Goal: Find specific page/section: Find specific page/section

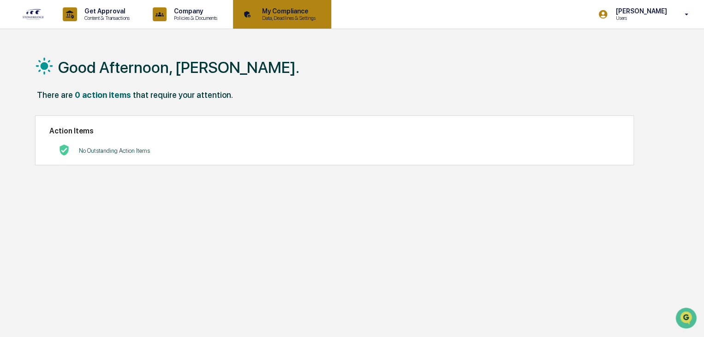
click at [274, 13] on p "My Compliance" at bounding box center [288, 10] width 66 height 7
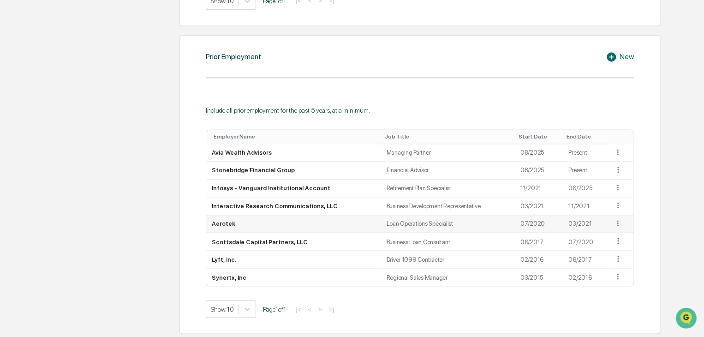
scroll to position [646, 0]
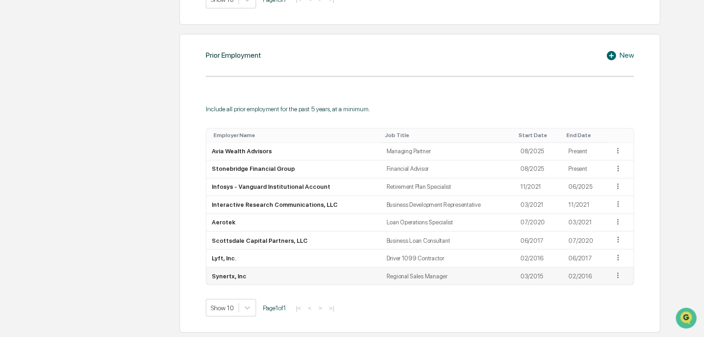
click at [614, 277] on icon at bounding box center [618, 275] width 9 height 9
click at [645, 277] on div "Prior Employment New Include all prior employment for the past 5 years, at a mi…" at bounding box center [420, 183] width 481 height 299
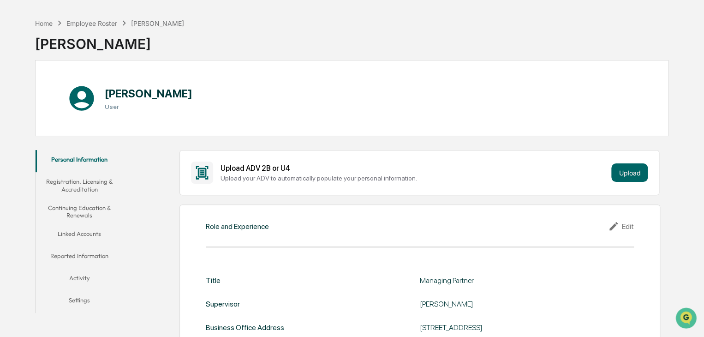
scroll to position [46, 0]
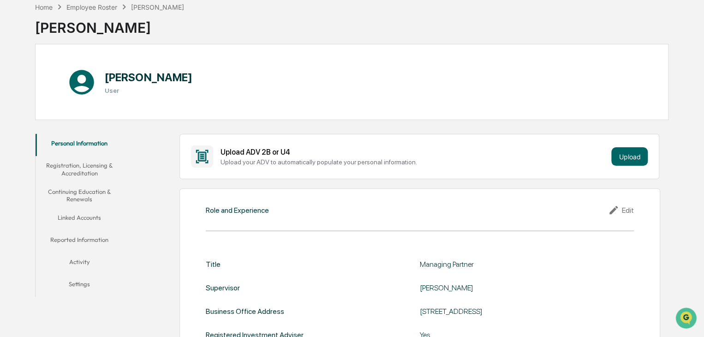
click at [83, 221] on button "Linked Accounts" at bounding box center [80, 219] width 88 height 22
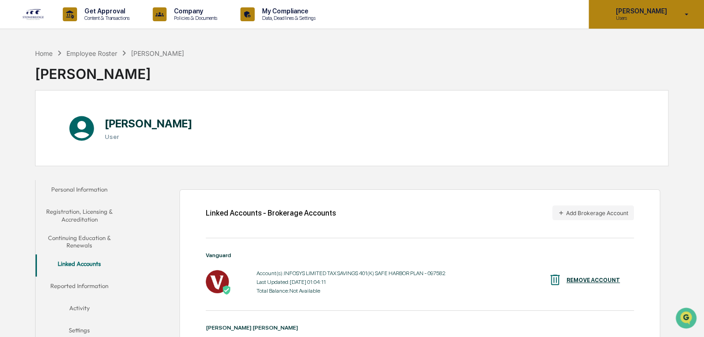
click at [667, 18] on p "Users" at bounding box center [639, 18] width 63 height 6
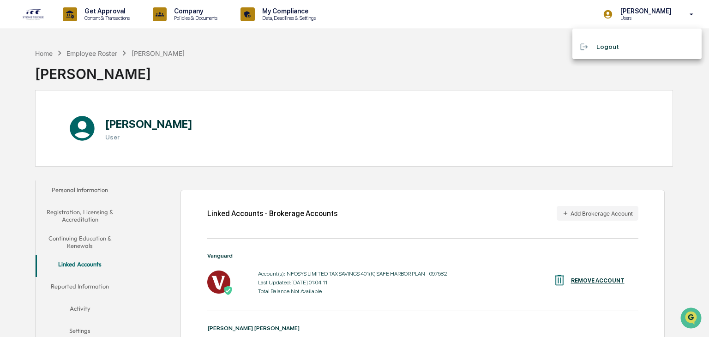
click at [604, 48] on li "Logout" at bounding box center [636, 46] width 129 height 17
